Goal: Check status: Check status

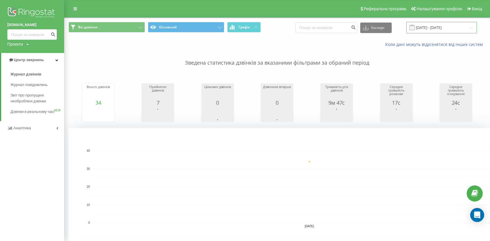
click at [443, 30] on input "[DATE] - [DATE]" at bounding box center [442, 27] width 71 height 11
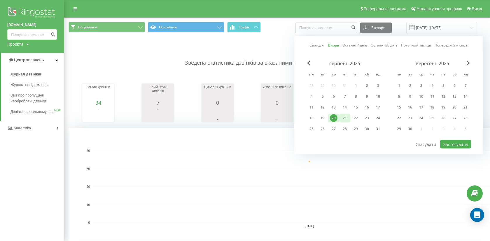
click at [345, 117] on div "21" at bounding box center [345, 118] width 8 height 8
click at [449, 141] on button "Застосувати" at bounding box center [455, 144] width 31 height 8
type input "[DATE] - [DATE]"
